Goal: Transaction & Acquisition: Purchase product/service

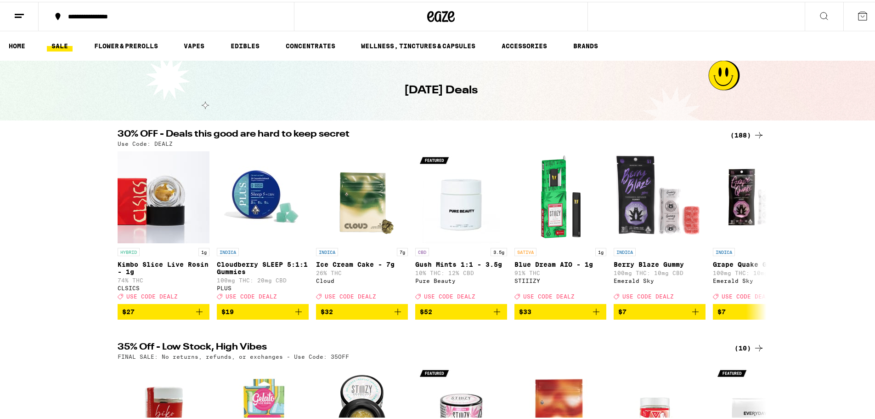
click at [749, 134] on div "(188)" at bounding box center [748, 133] width 34 height 11
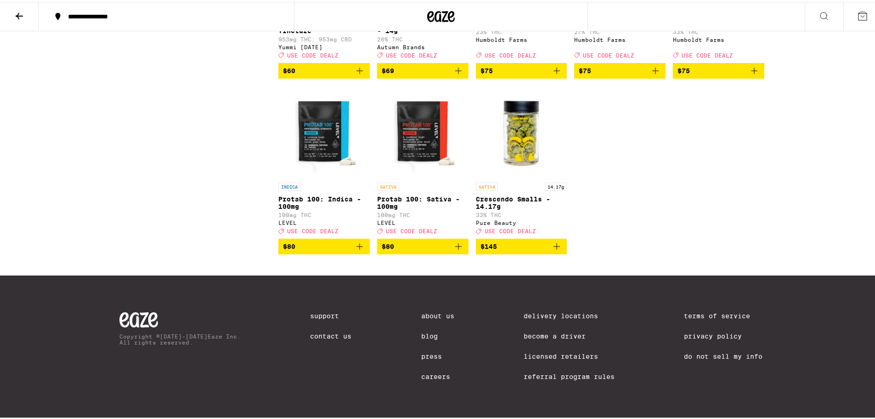
scroll to position [6357, 0]
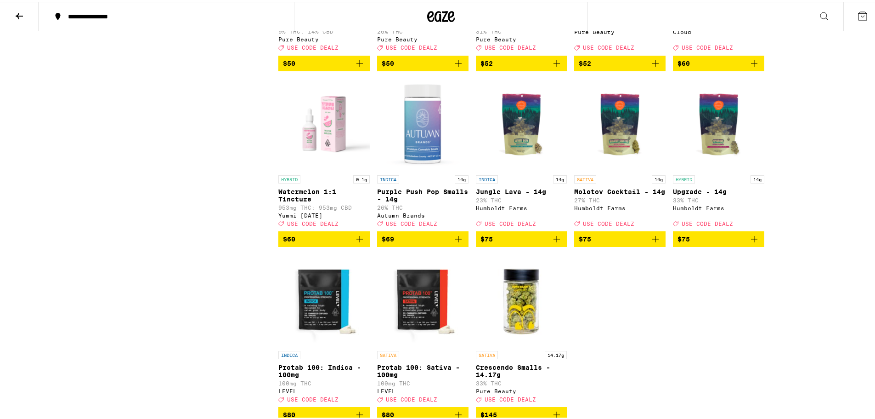
click at [357, 65] on icon "Add to bag" at bounding box center [360, 61] width 6 height 6
click at [859, 10] on icon at bounding box center [862, 14] width 11 height 11
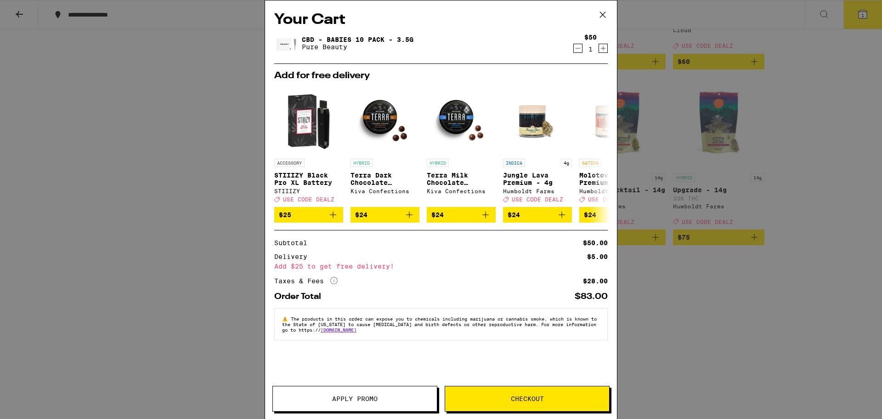
click at [601, 13] on icon at bounding box center [603, 15] width 6 height 6
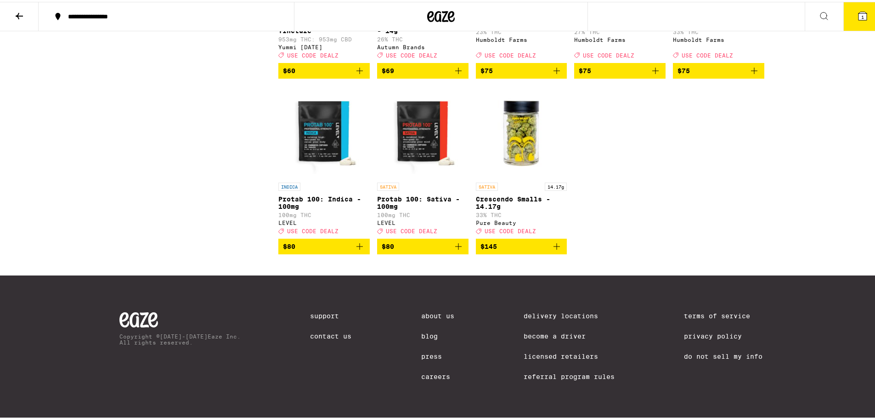
scroll to position [6771, 0]
click at [591, 373] on link "Referral Program Rules" at bounding box center [569, 374] width 91 height 7
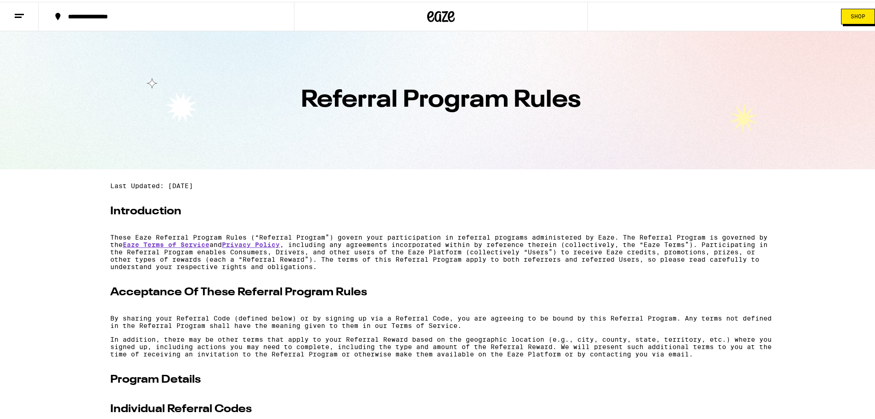
click at [20, 12] on line at bounding box center [19, 12] width 9 height 0
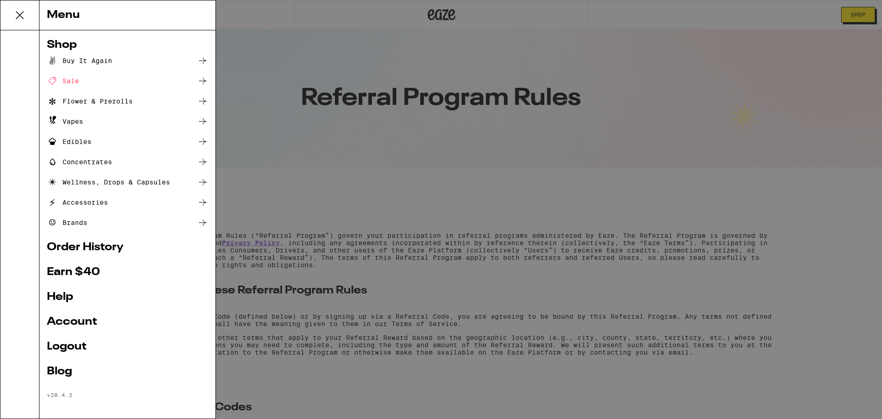
click at [88, 273] on link "Earn $ 40" at bounding box center [127, 271] width 161 height 11
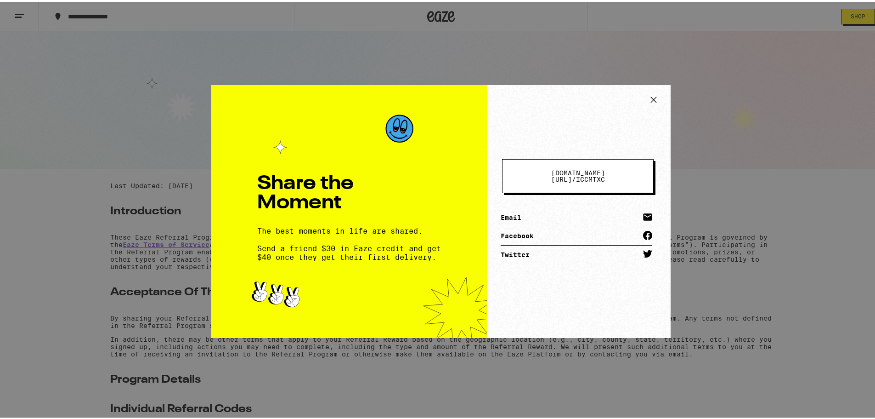
click at [646, 212] on icon at bounding box center [647, 214] width 9 height 7
click at [606, 173] on span "[DOMAIN_NAME][URL] / iccmtxc" at bounding box center [577, 174] width 77 height 13
